Goal: Information Seeking & Learning: Compare options

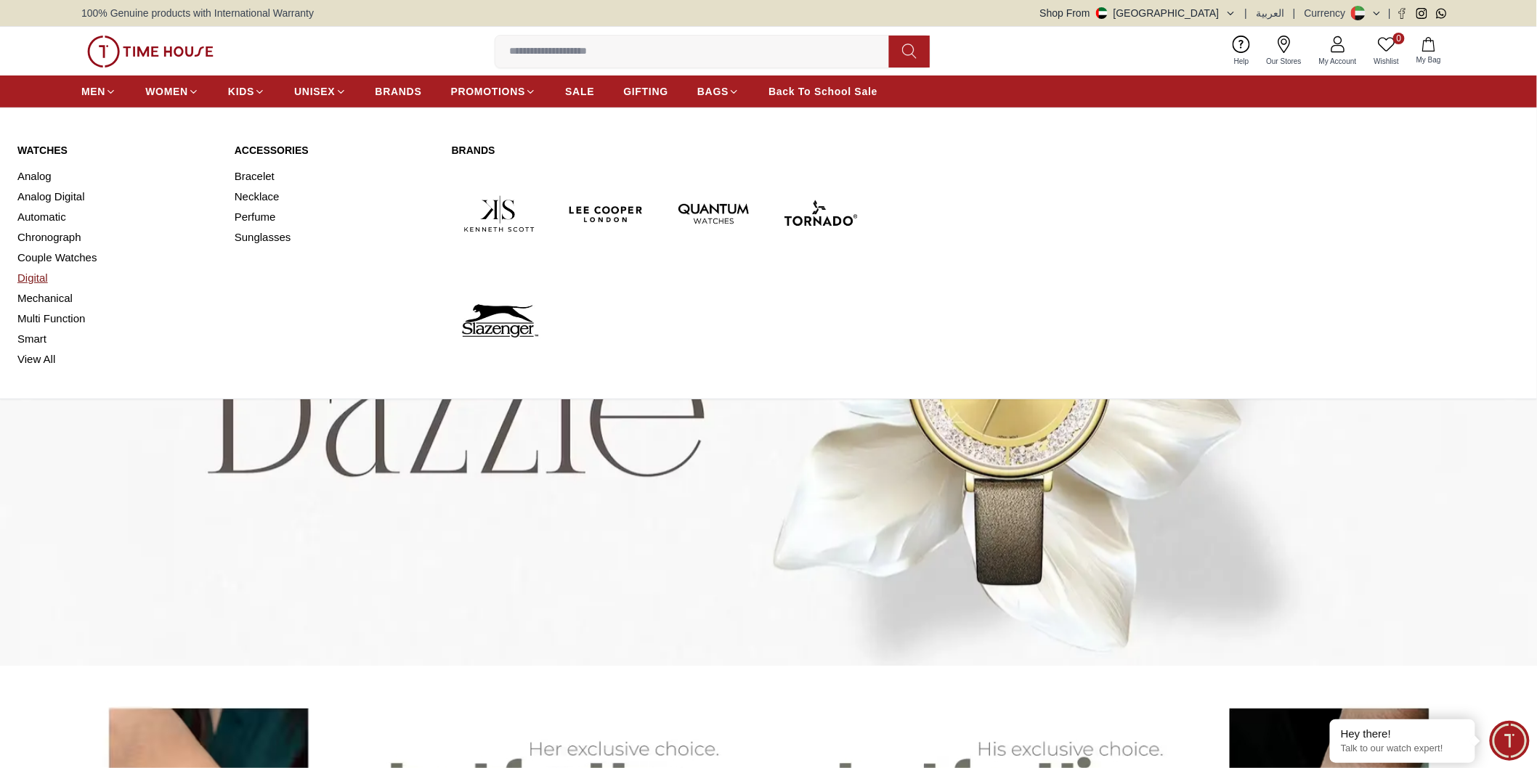
click at [31, 281] on link "Digital" at bounding box center [117, 278] width 200 height 20
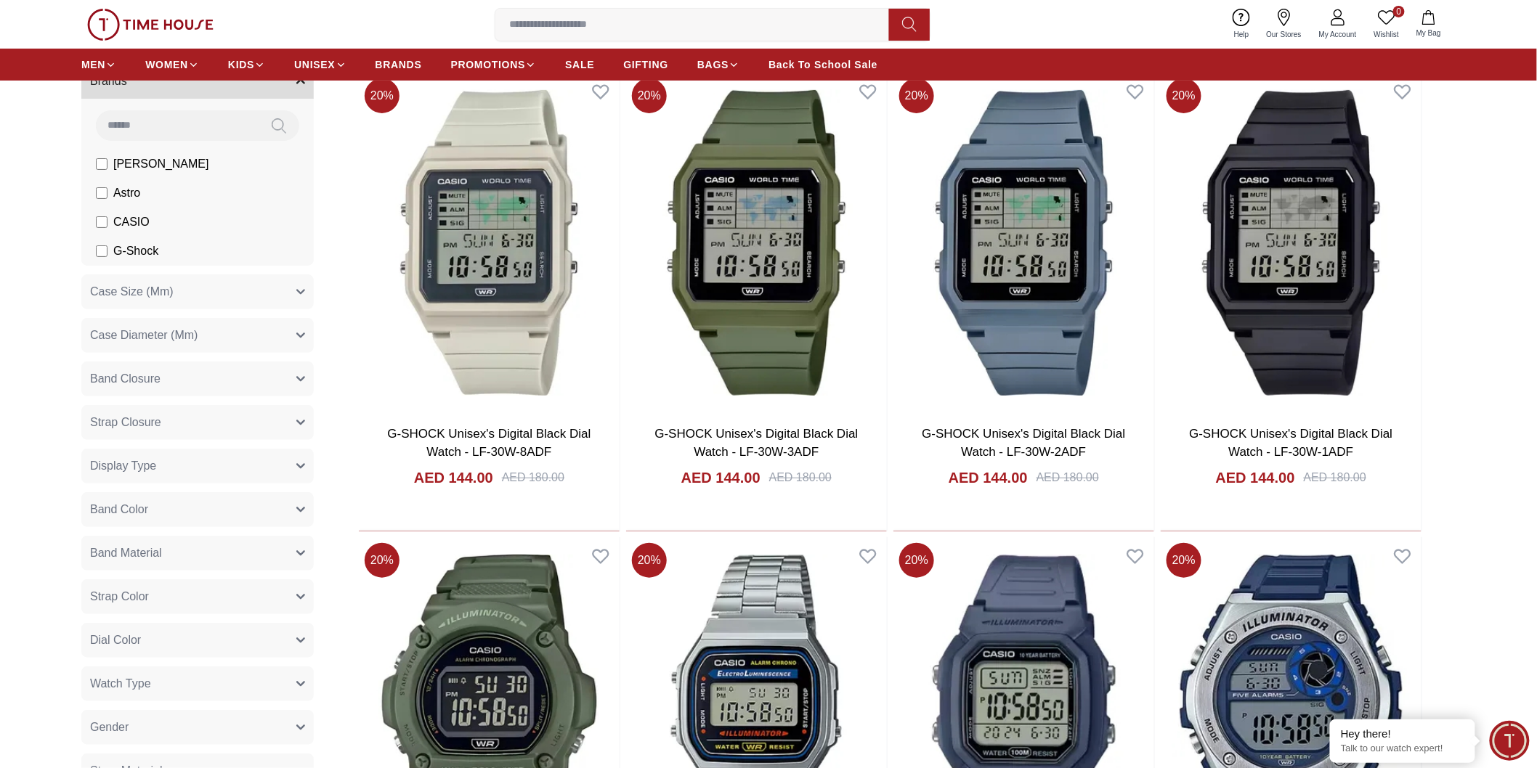
scroll to position [161, 0]
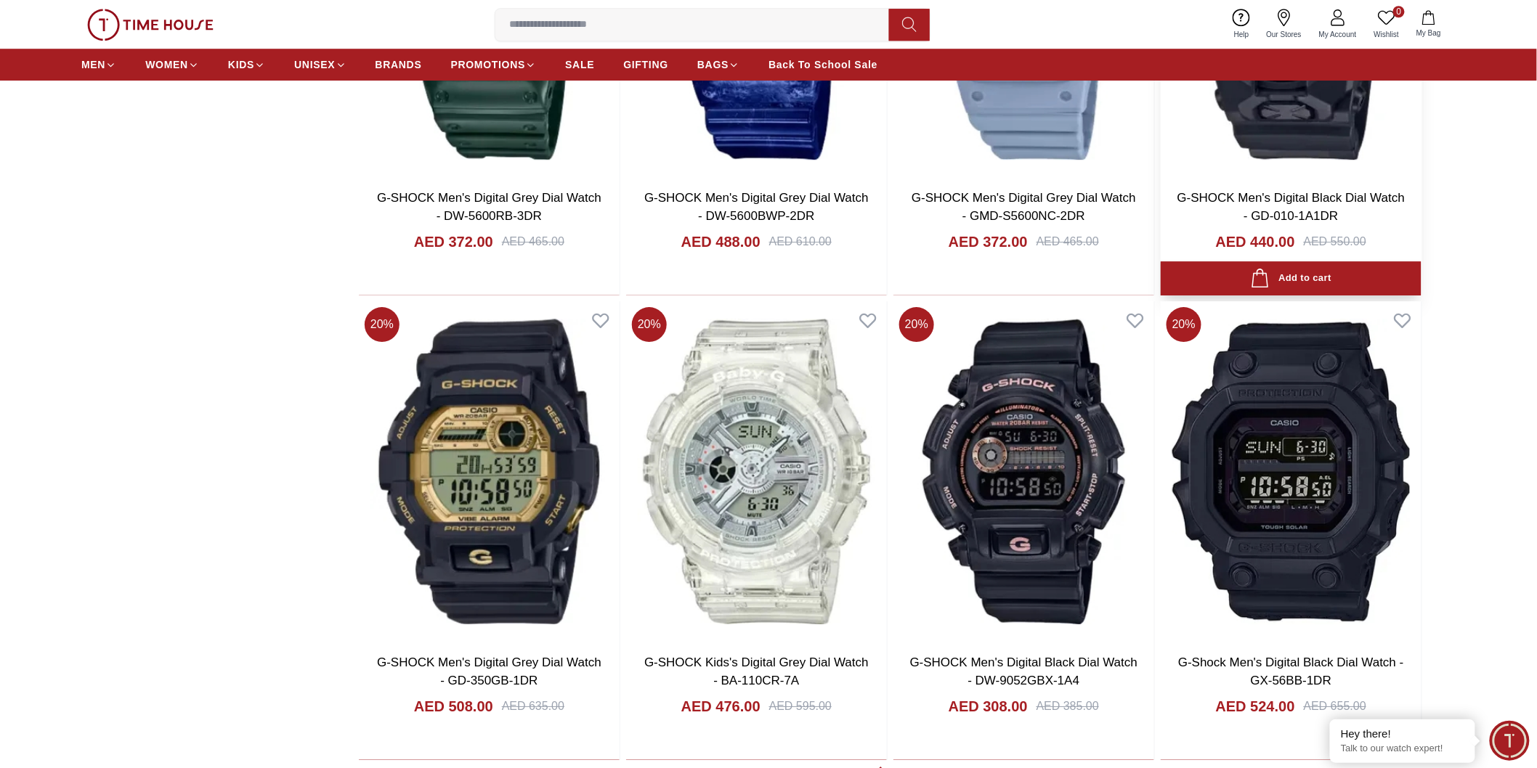
scroll to position [1775, 0]
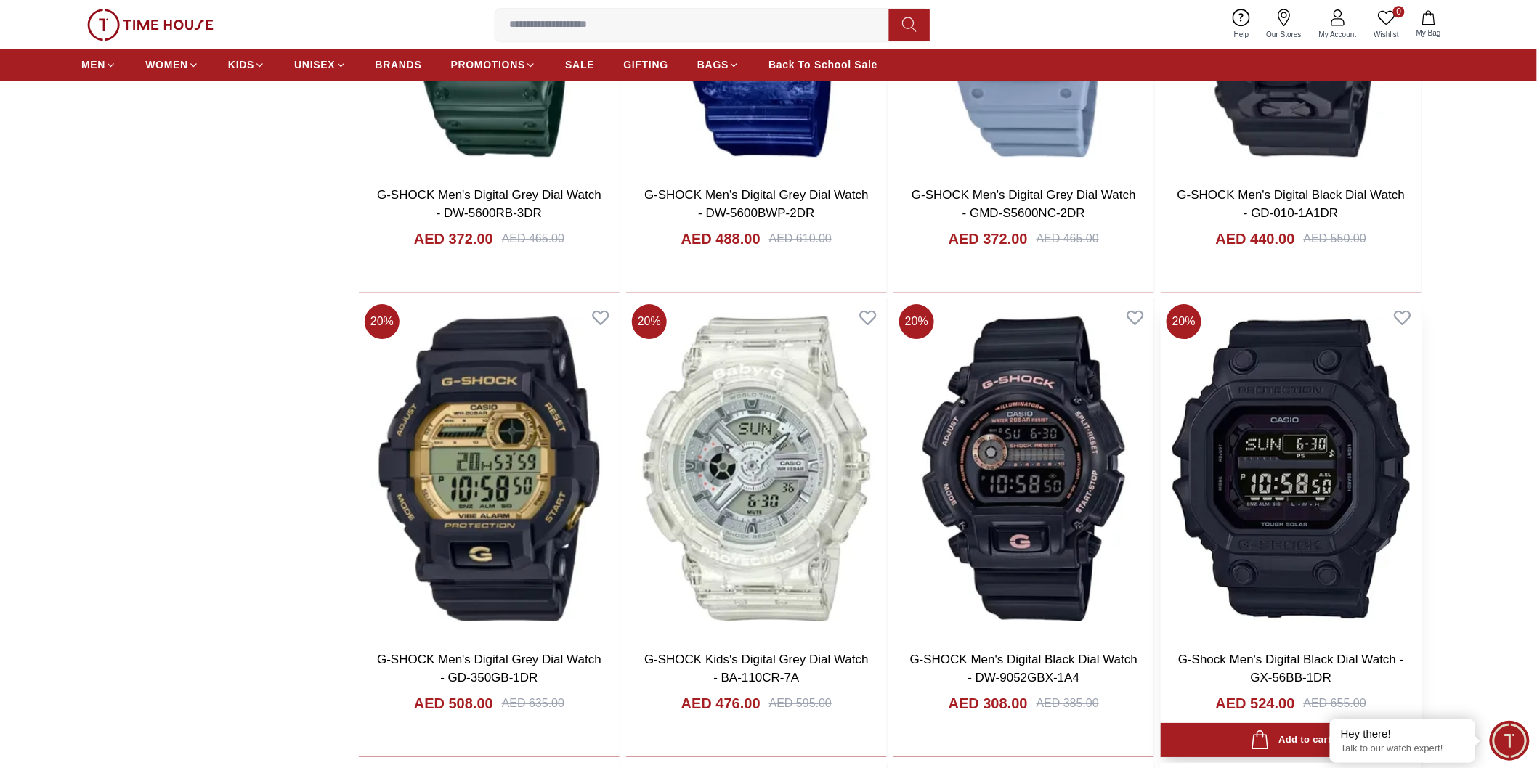
scroll to position [1855, 0]
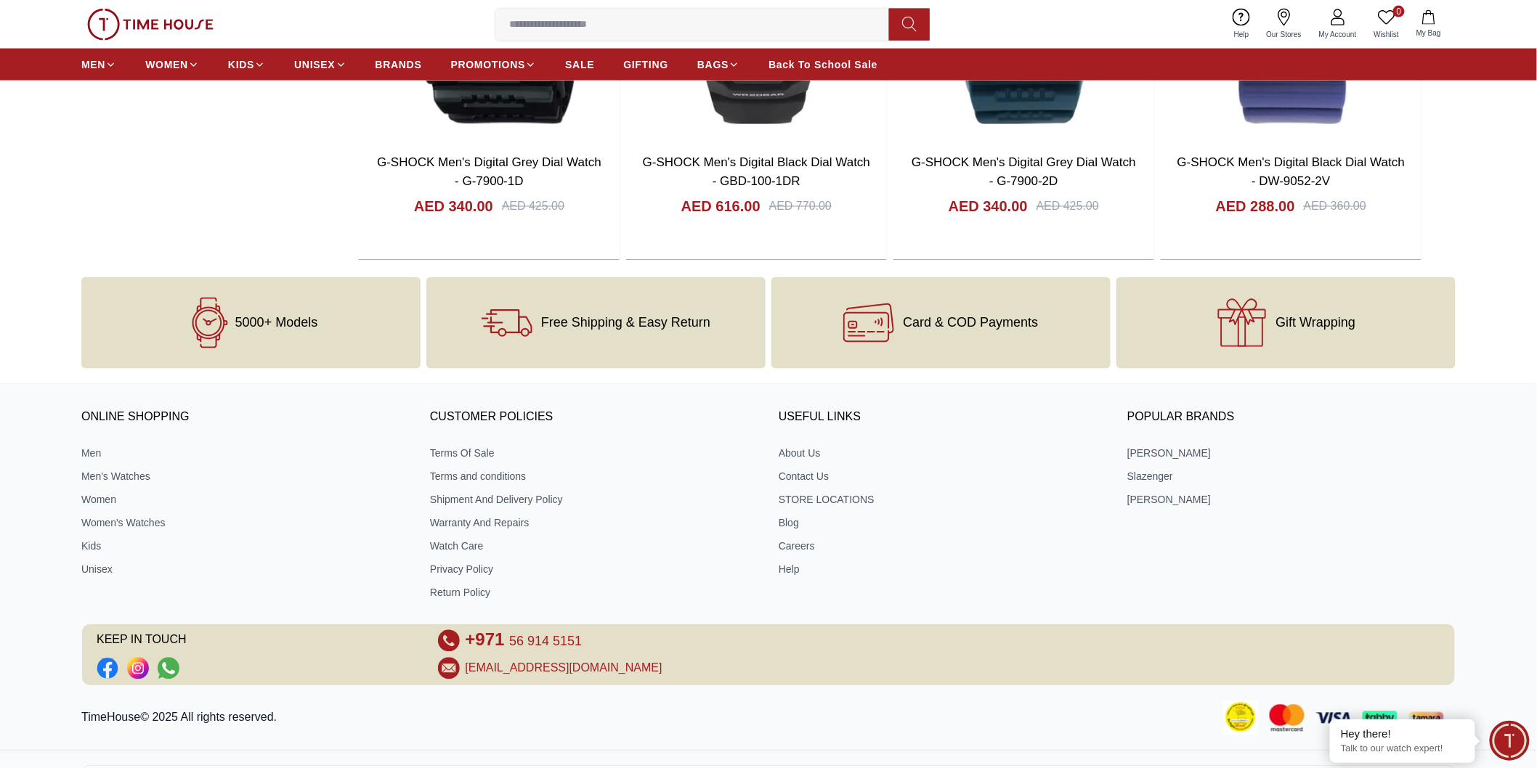
scroll to position [3247, 0]
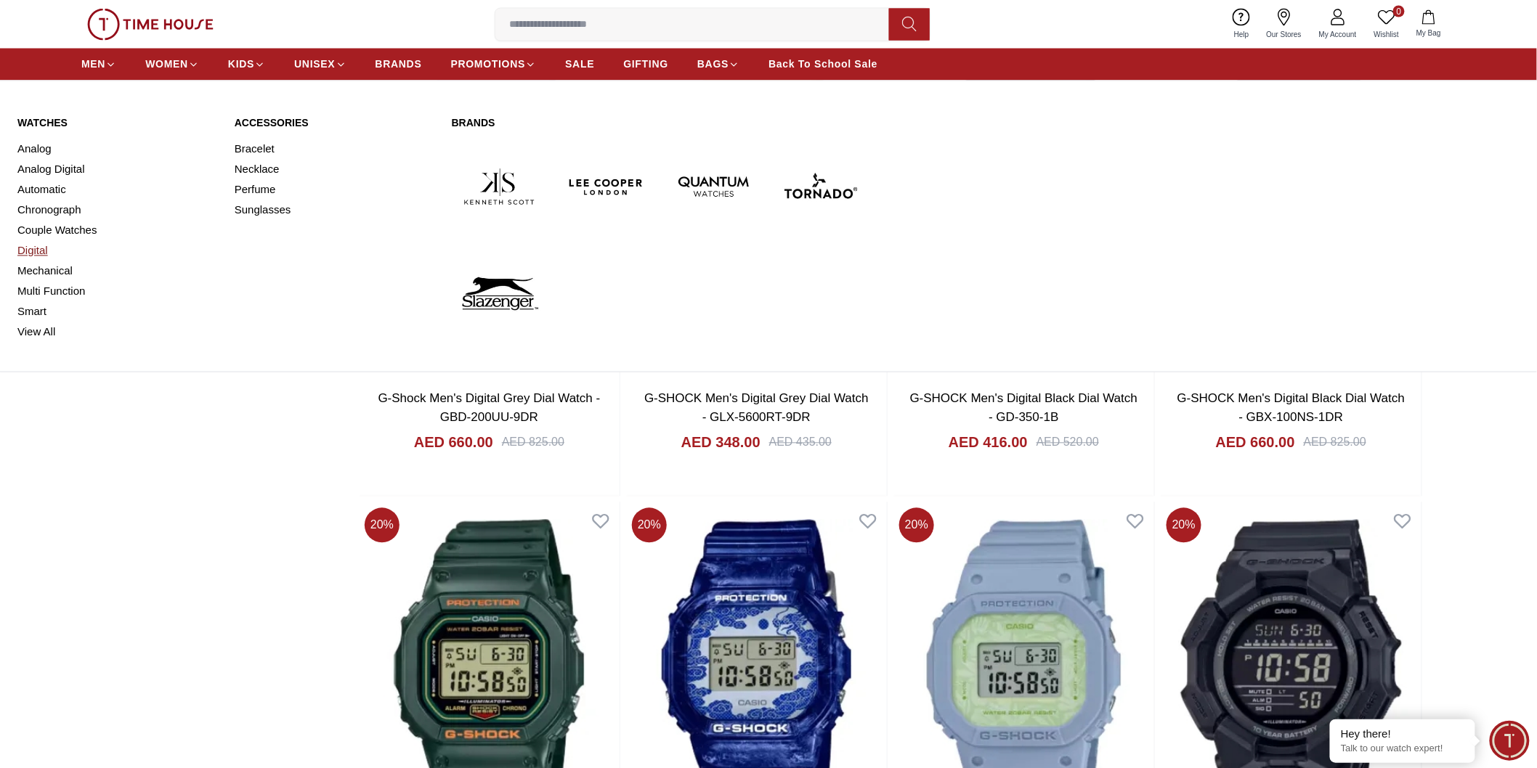
click at [44, 248] on link "Digital" at bounding box center [117, 251] width 200 height 20
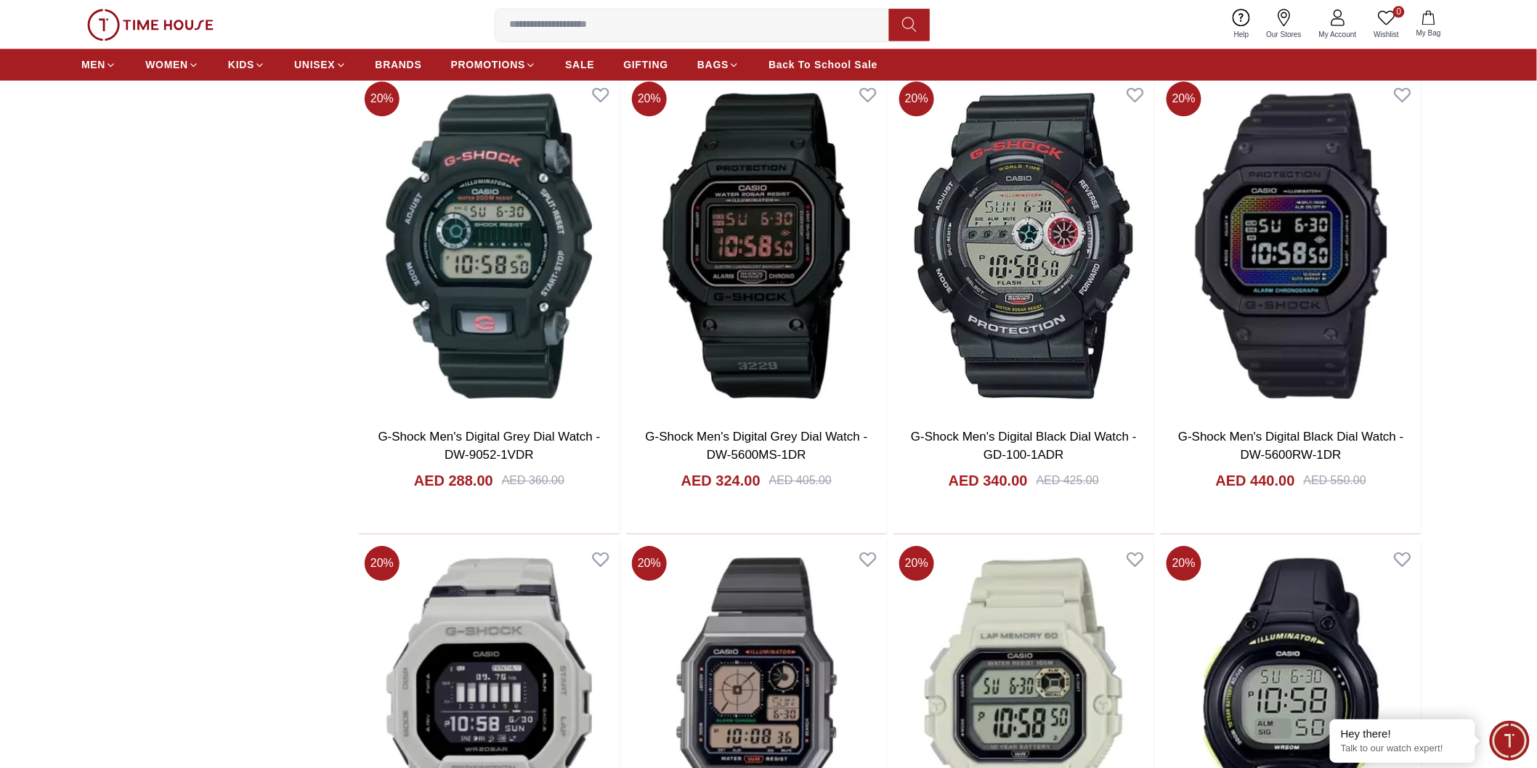
scroll to position [1936, 0]
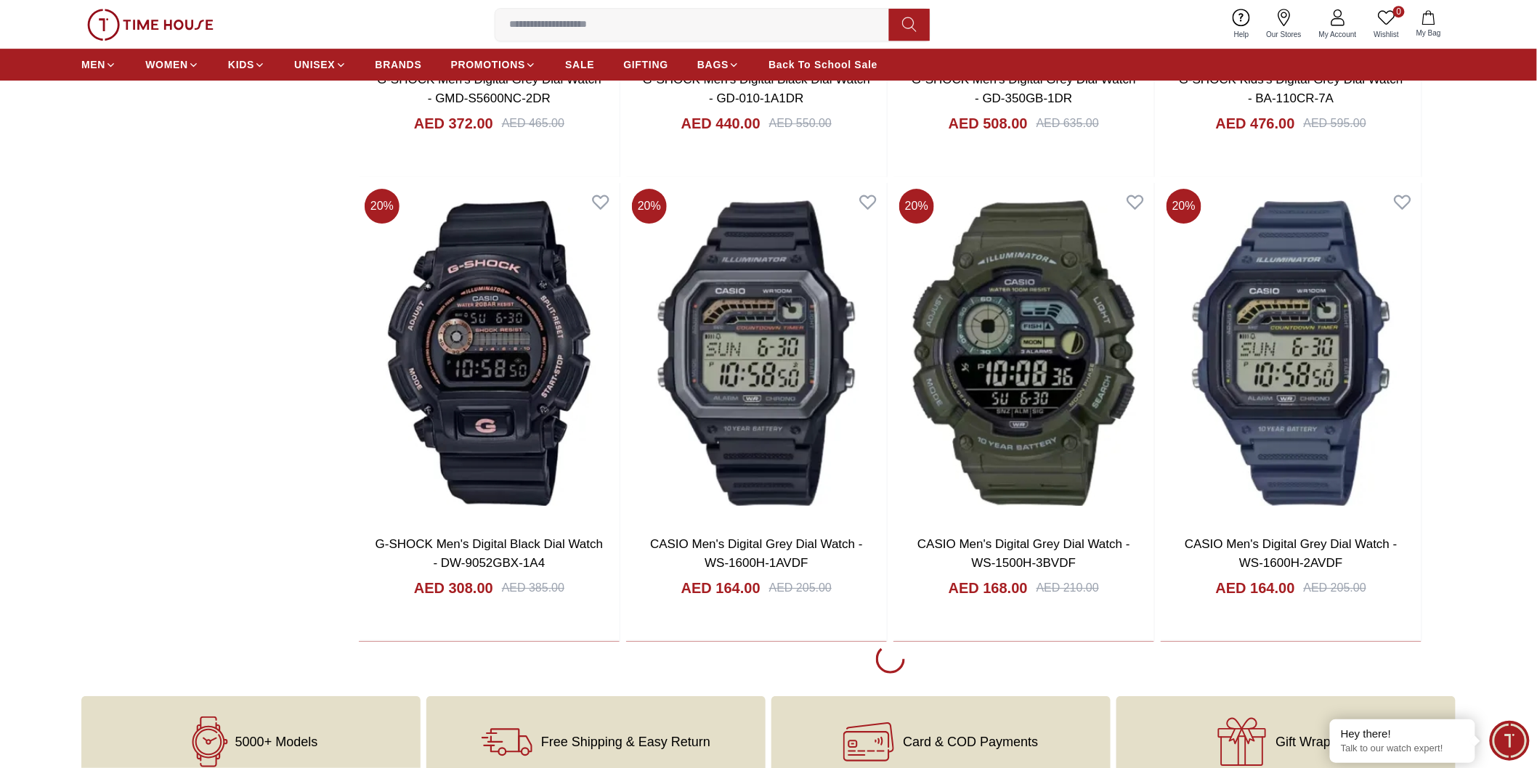
scroll to position [6939, 0]
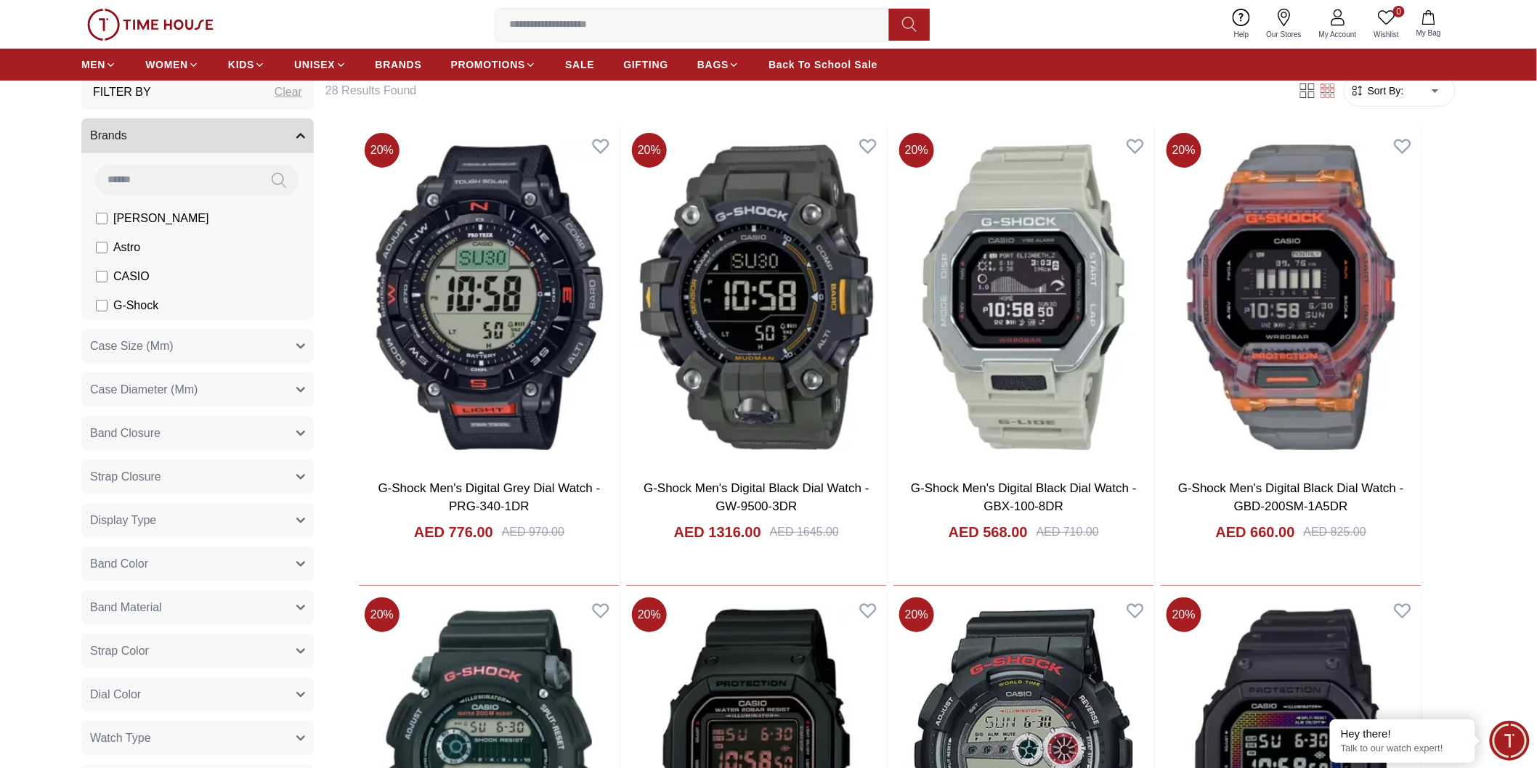
scroll to position [81, 0]
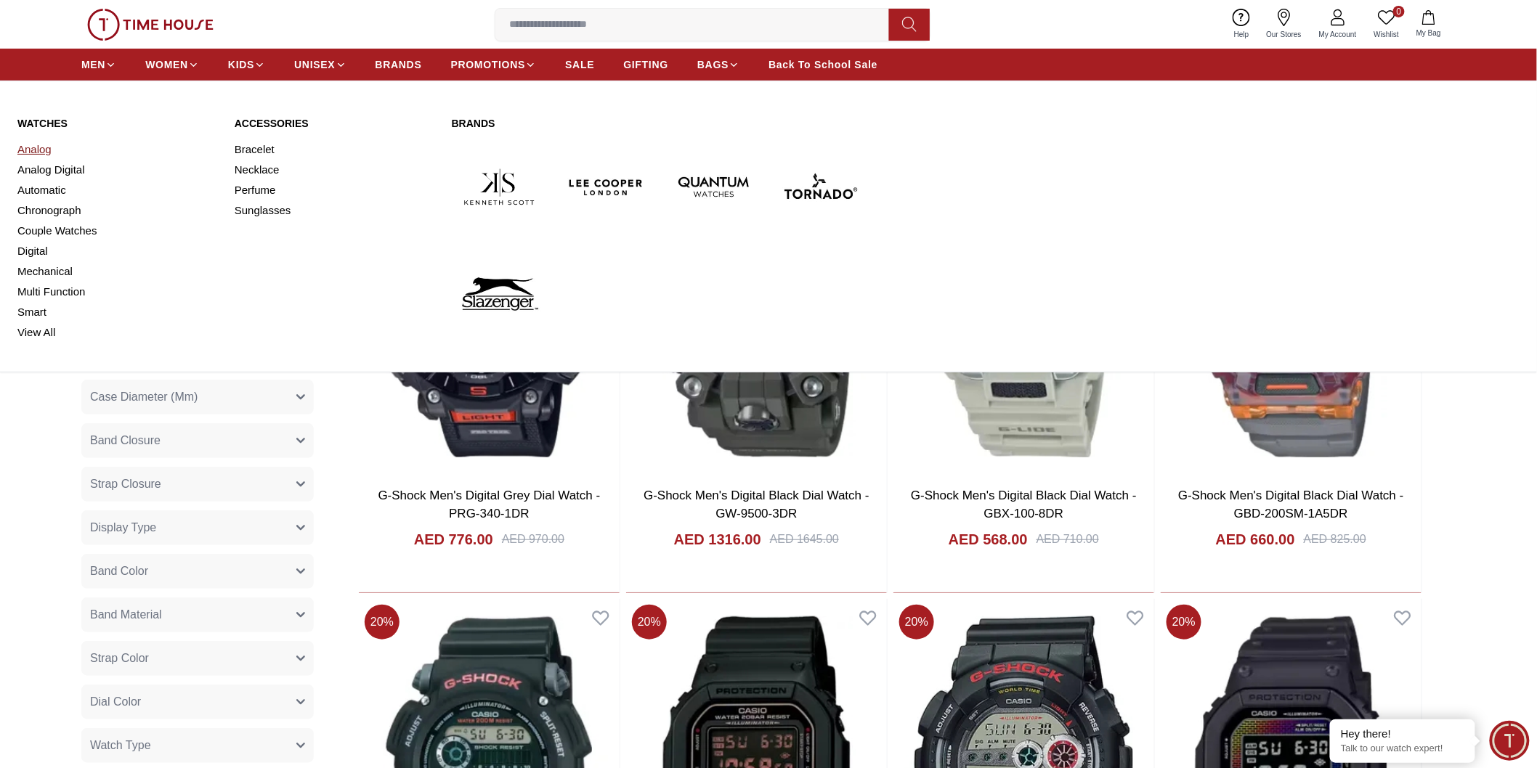
click at [44, 150] on link "Analog" at bounding box center [117, 149] width 200 height 20
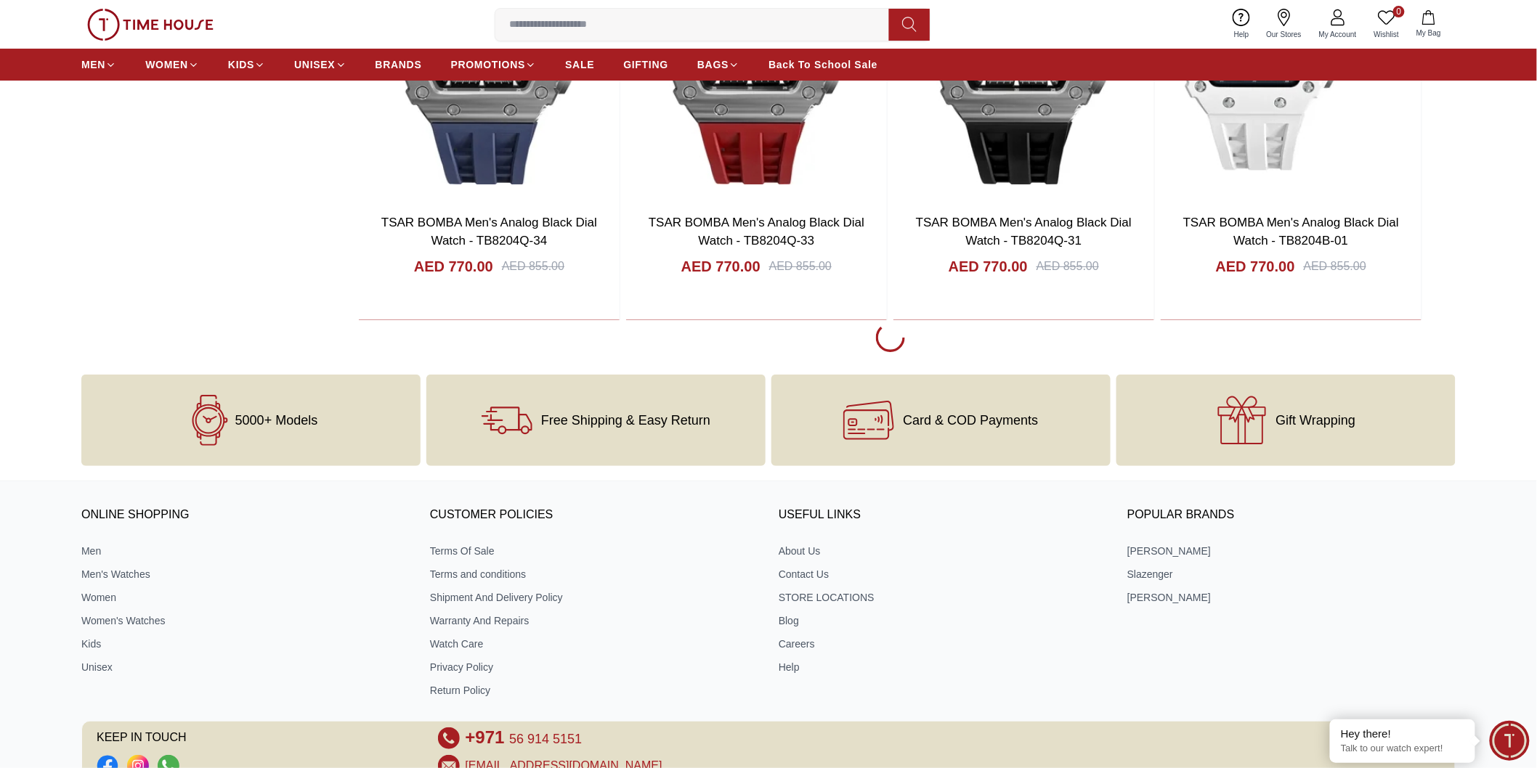
scroll to position [2355, 0]
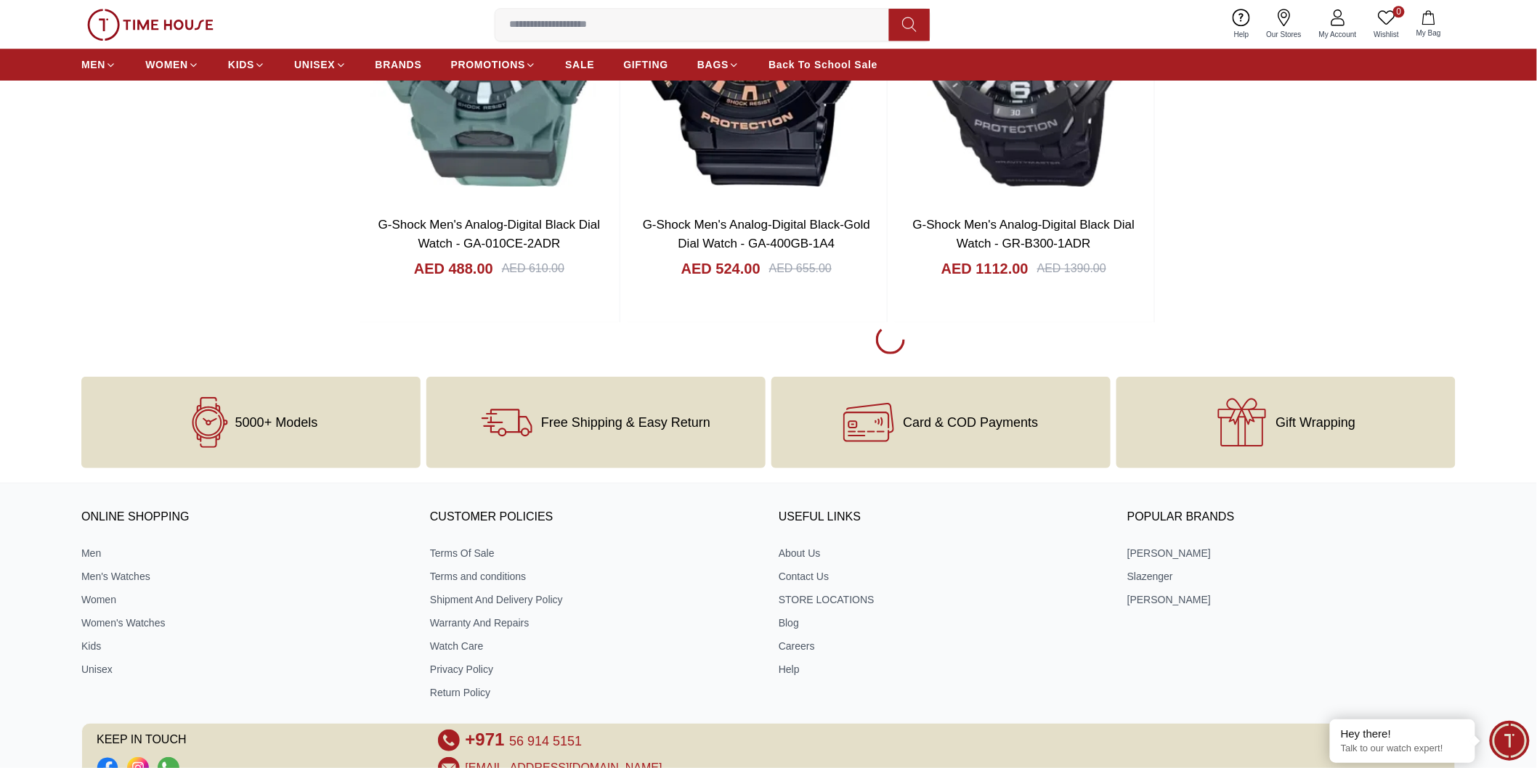
scroll to position [6534, 0]
